Goal: Find specific page/section: Find specific page/section

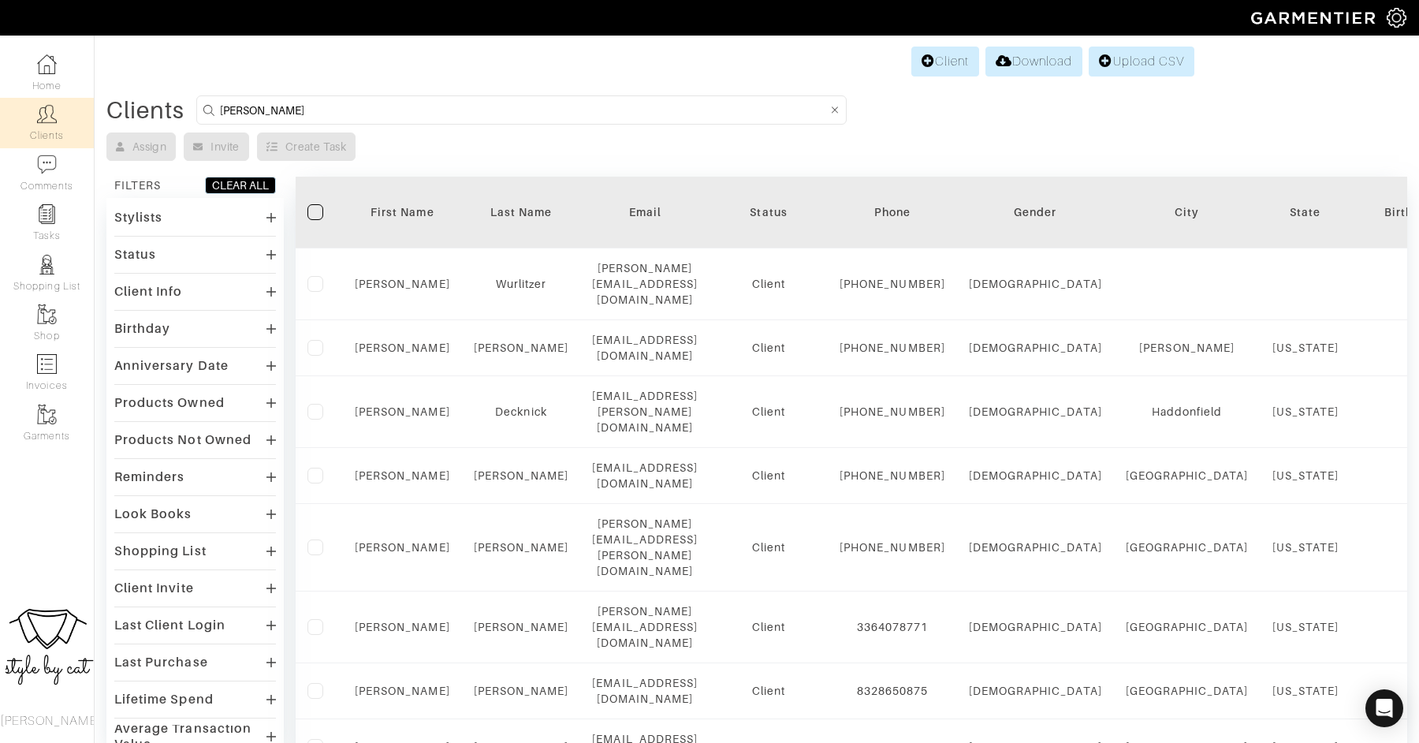
drag, startPoint x: 284, startPoint y: 116, endPoint x: 164, endPoint y: 94, distance: 121.8
click at [164, 94] on div "Client Download Upload CSV Clients alexandra Assign Invite Create Task FILTERS …" at bounding box center [709, 680] width 1419 height 1275
type input "samantha"
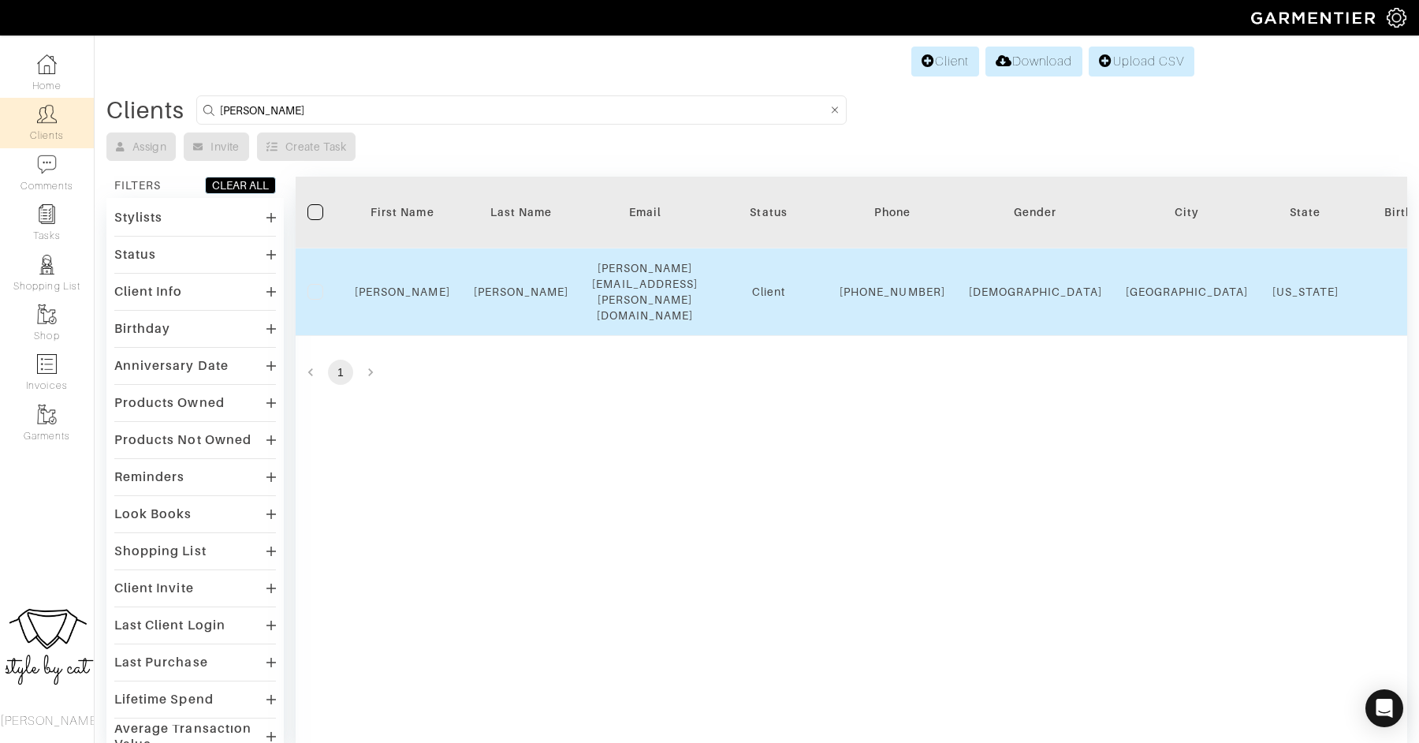
click at [414, 292] on td "Samantha" at bounding box center [402, 291] width 119 height 87
click at [414, 285] on link "Samantha" at bounding box center [402, 291] width 95 height 13
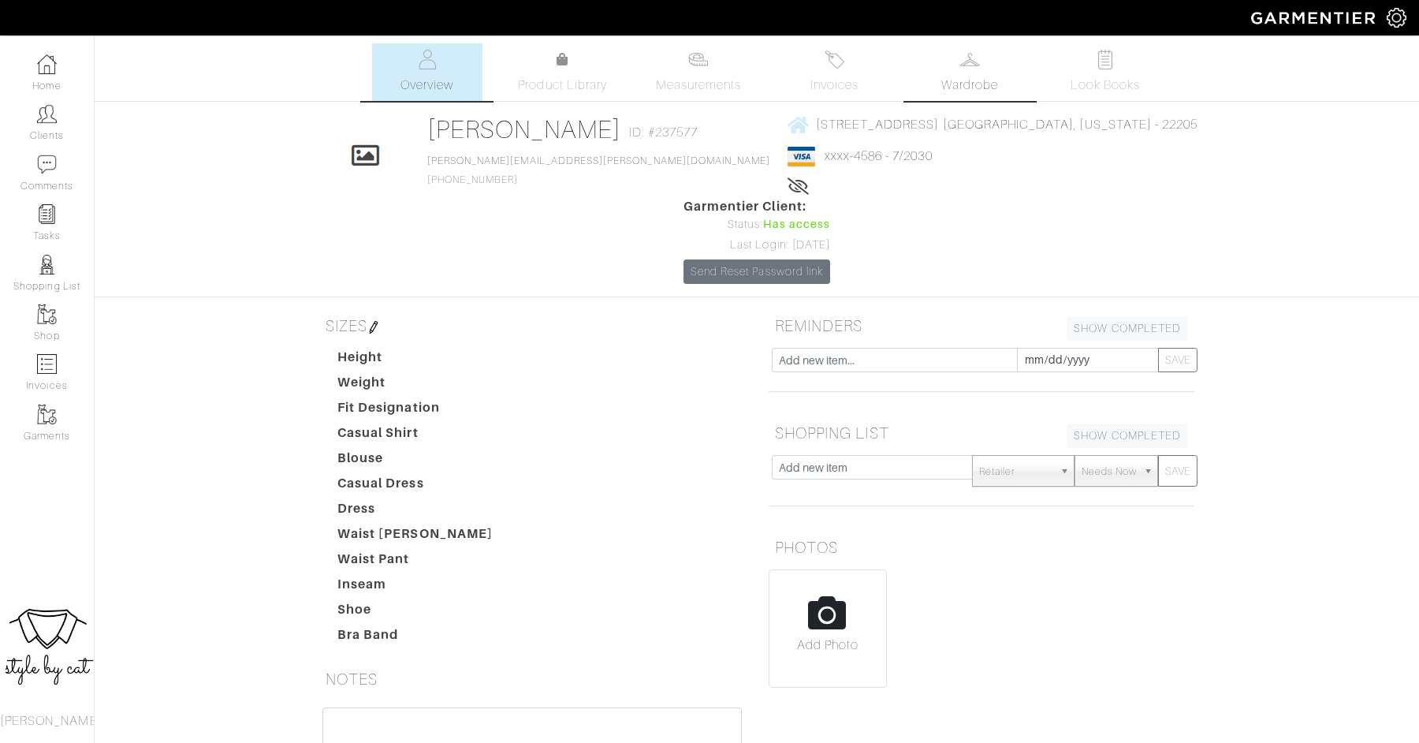
click at [976, 71] on link "Wardrobe" at bounding box center [969, 72] width 110 height 58
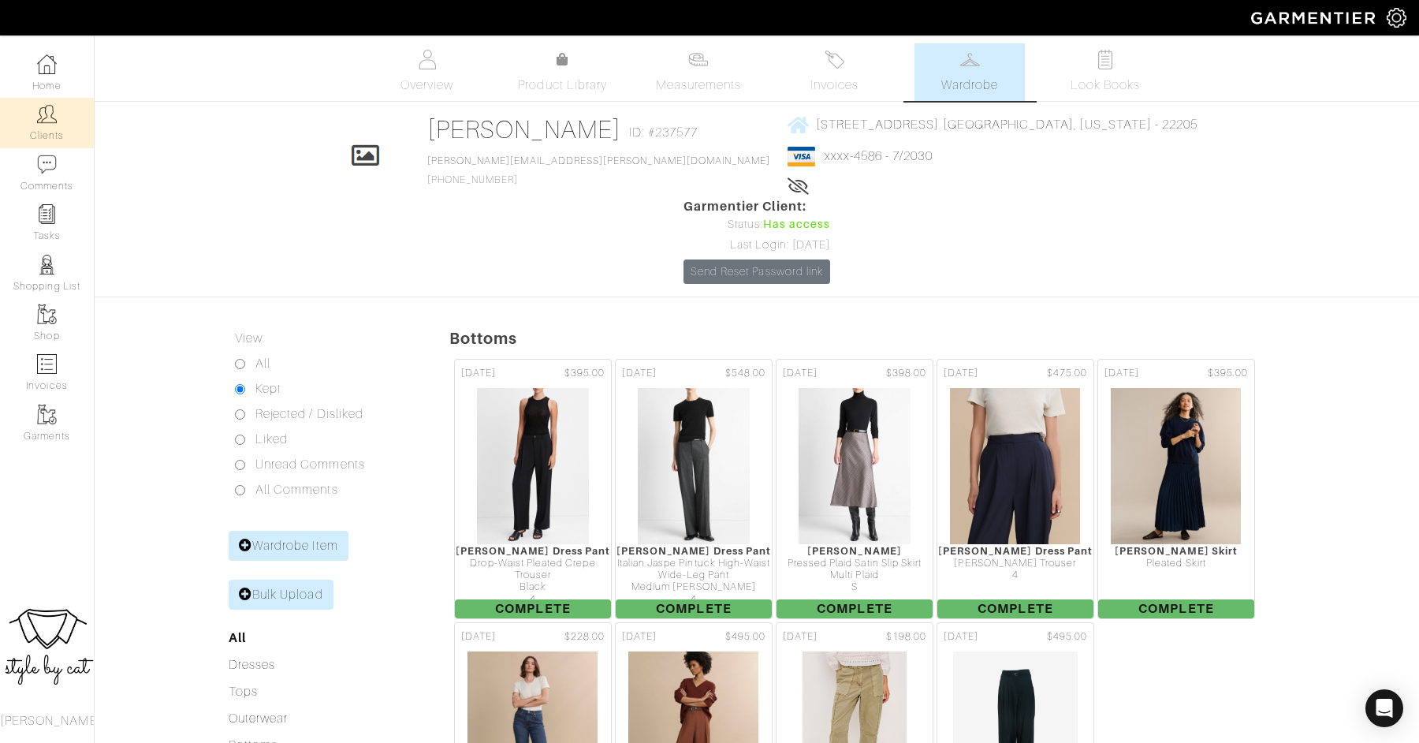
click at [43, 124] on link "Clients" at bounding box center [47, 123] width 94 height 50
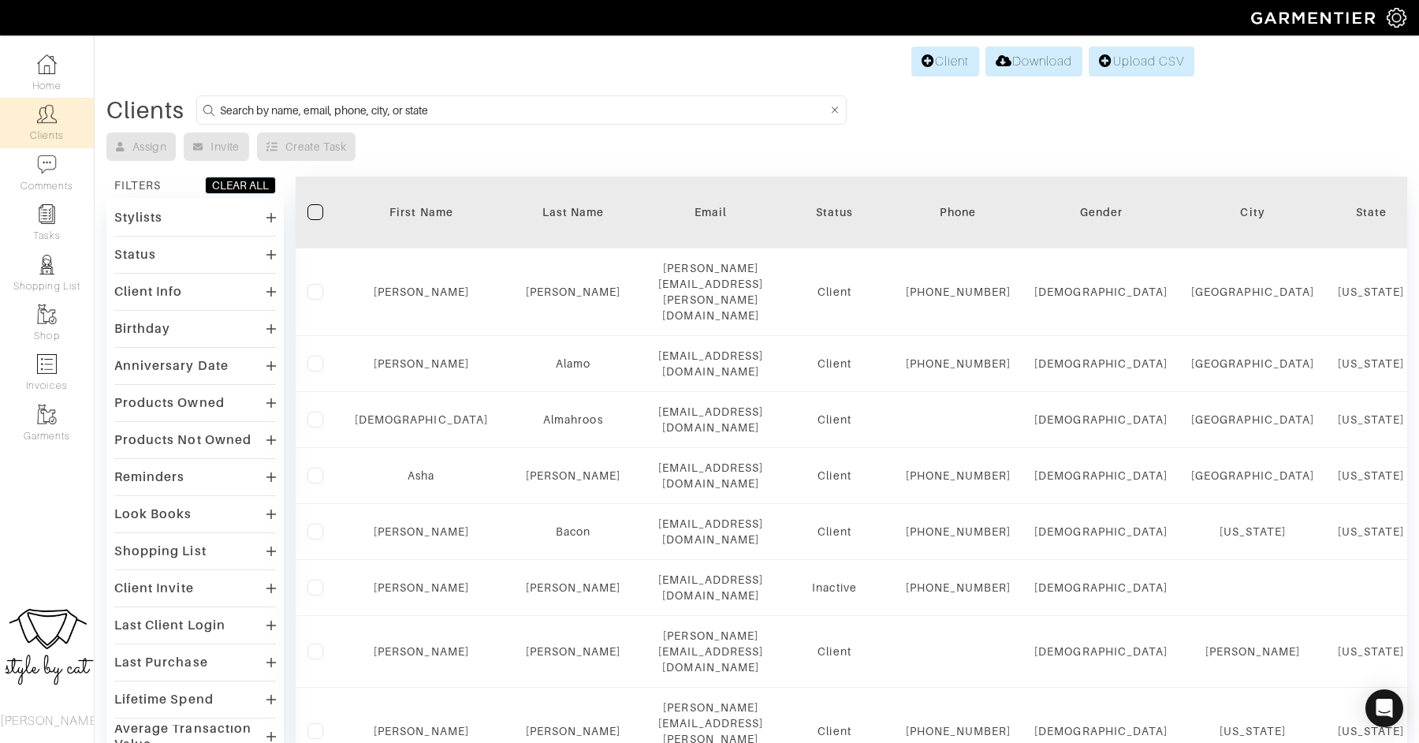
click at [434, 114] on input at bounding box center [523, 110] width 607 height 20
type input "alexandra"
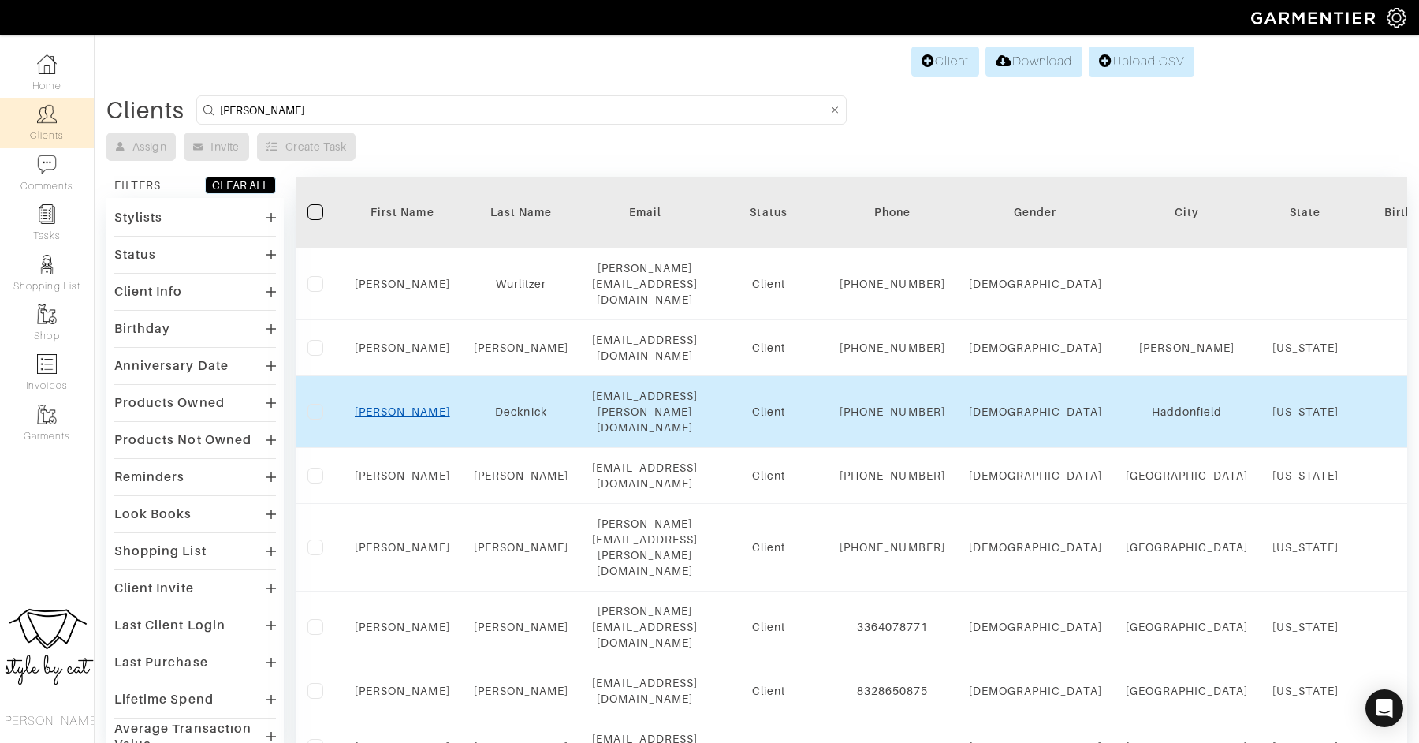
click at [389, 405] on link "Alexandra" at bounding box center [402, 411] width 95 height 13
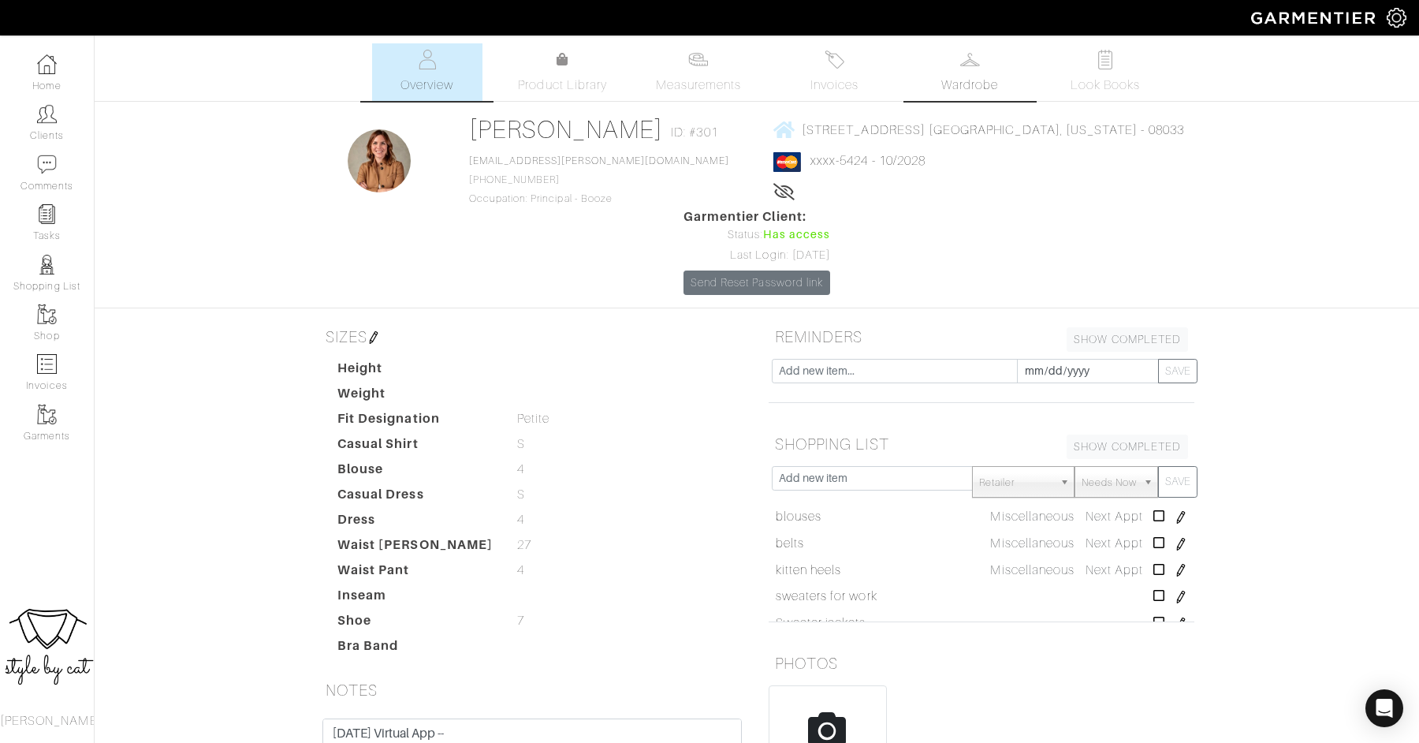
click at [948, 65] on link "Wardrobe" at bounding box center [969, 72] width 110 height 58
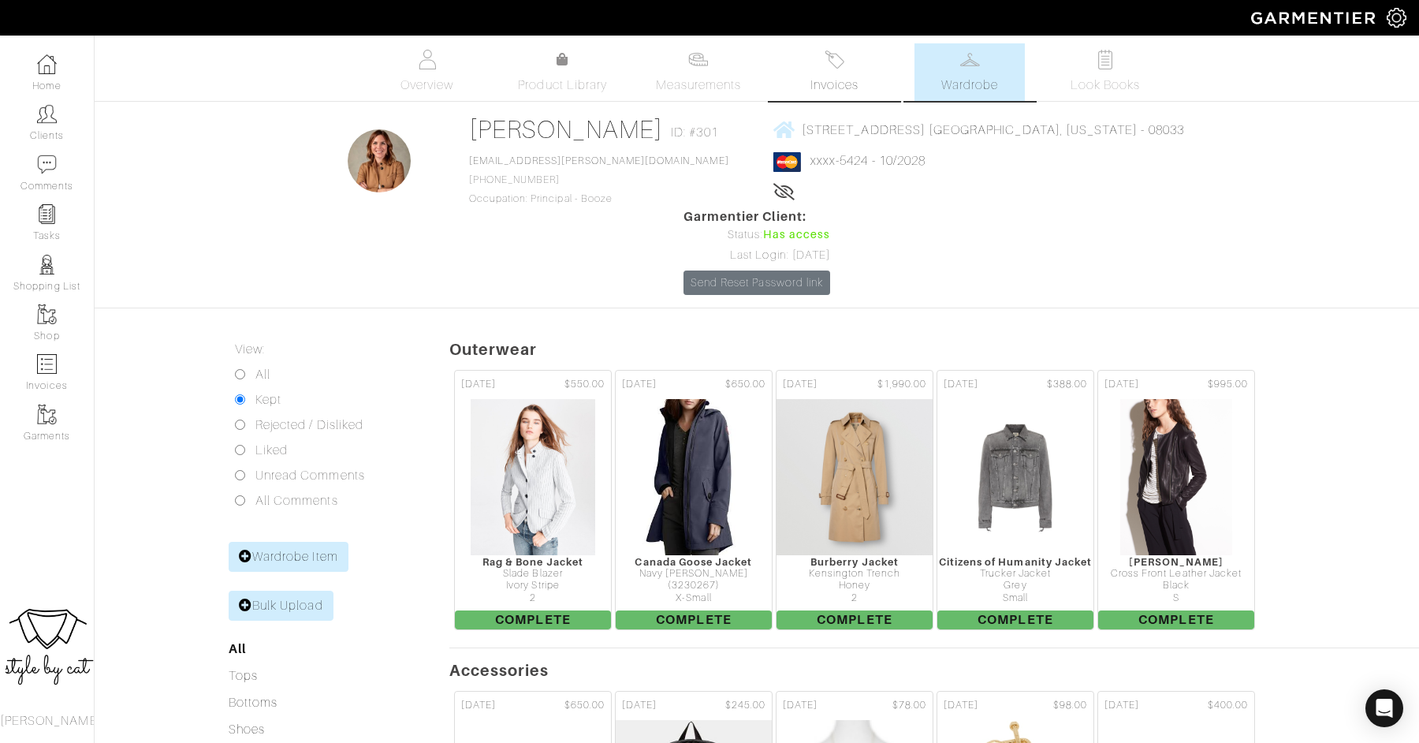
click at [836, 64] on img at bounding box center [835, 60] width 20 height 20
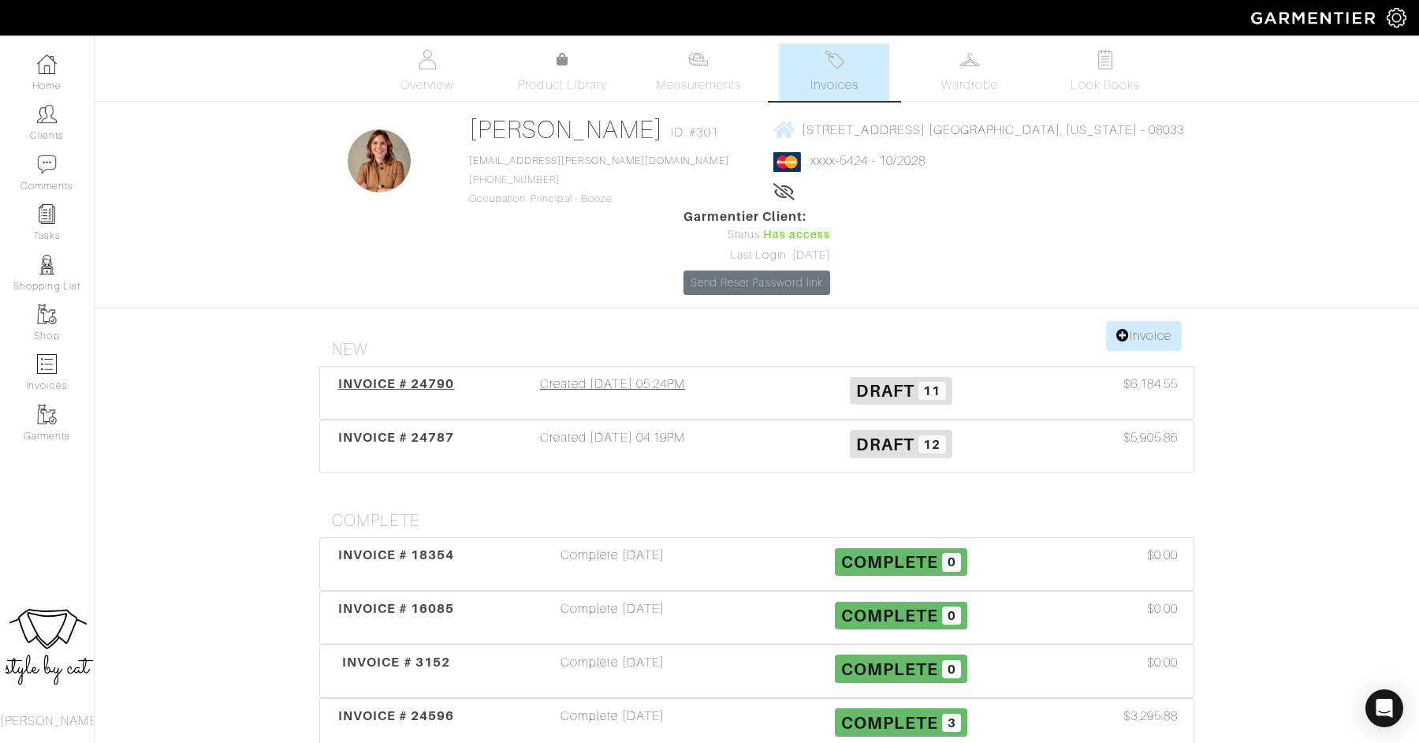
click at [410, 376] on span "INVOICE # 24790" at bounding box center [396, 383] width 117 height 15
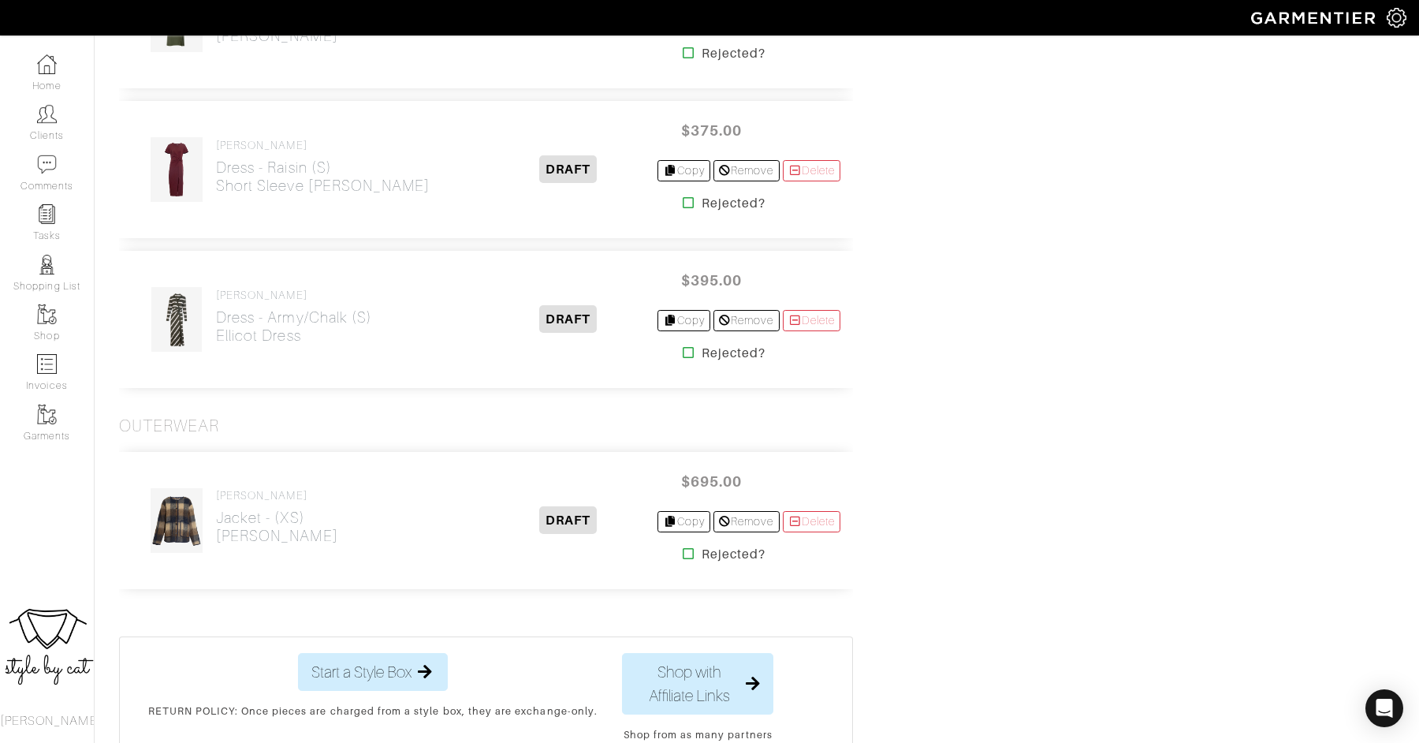
scroll to position [1618, 0]
